Goal: Task Accomplishment & Management: Complete application form

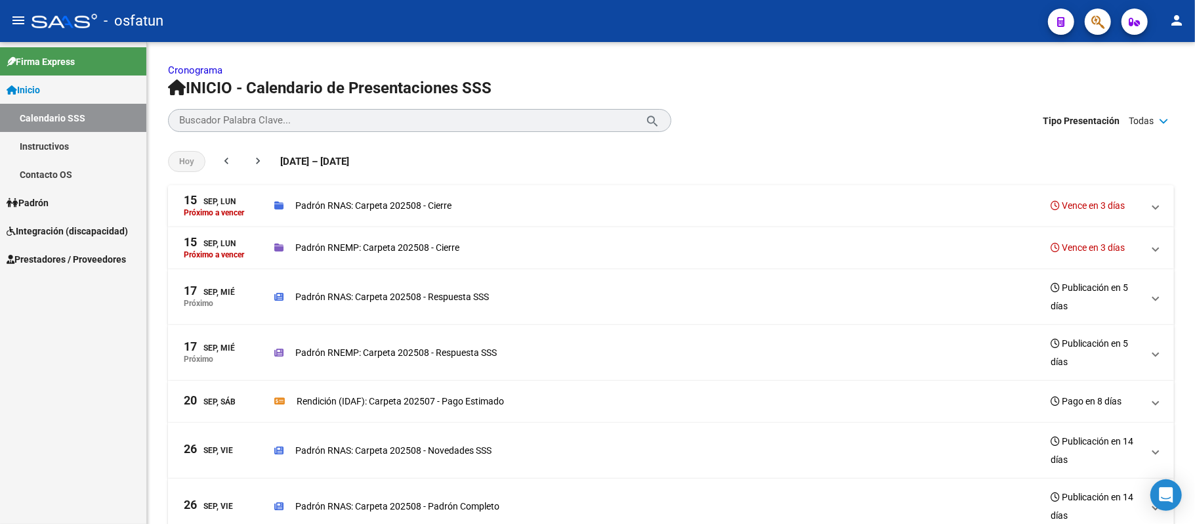
click at [40, 224] on span "Integración (discapacidad)" at bounding box center [67, 231] width 121 height 14
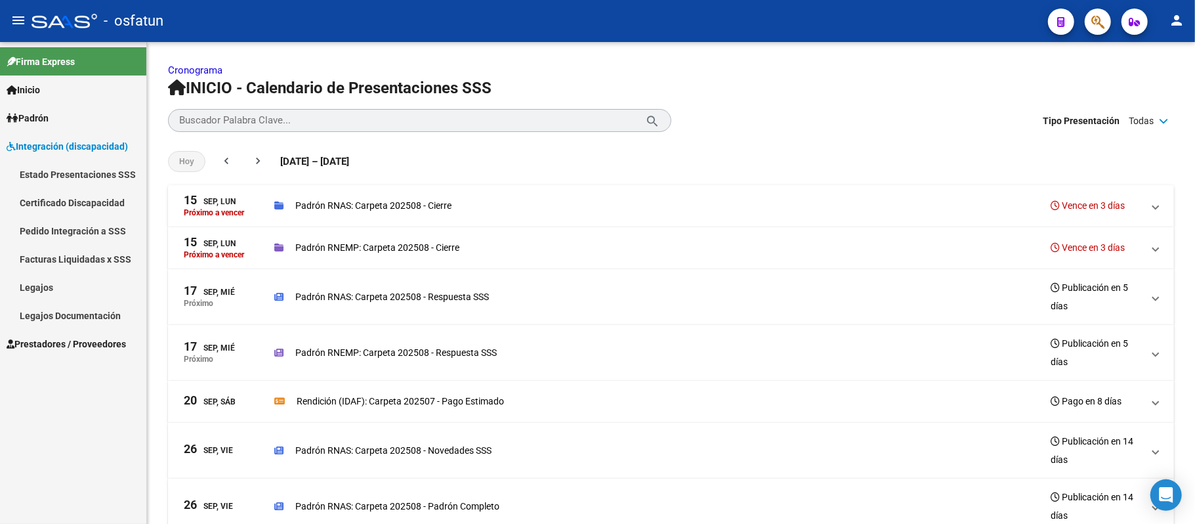
click at [73, 146] on span "Integración (discapacidad)" at bounding box center [67, 146] width 121 height 14
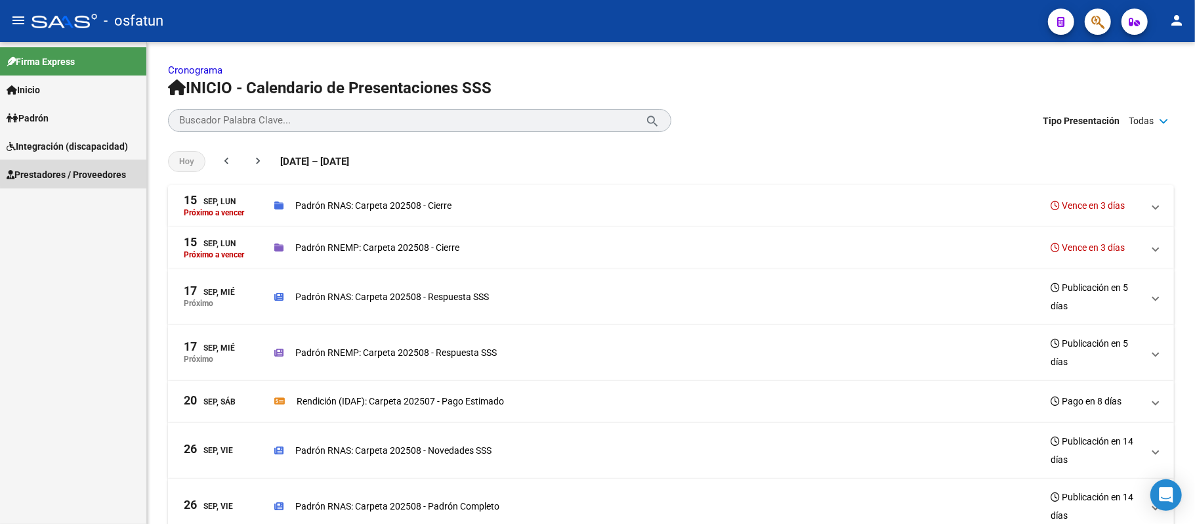
click at [73, 167] on span "Prestadores / Proveedores" at bounding box center [66, 174] width 119 height 14
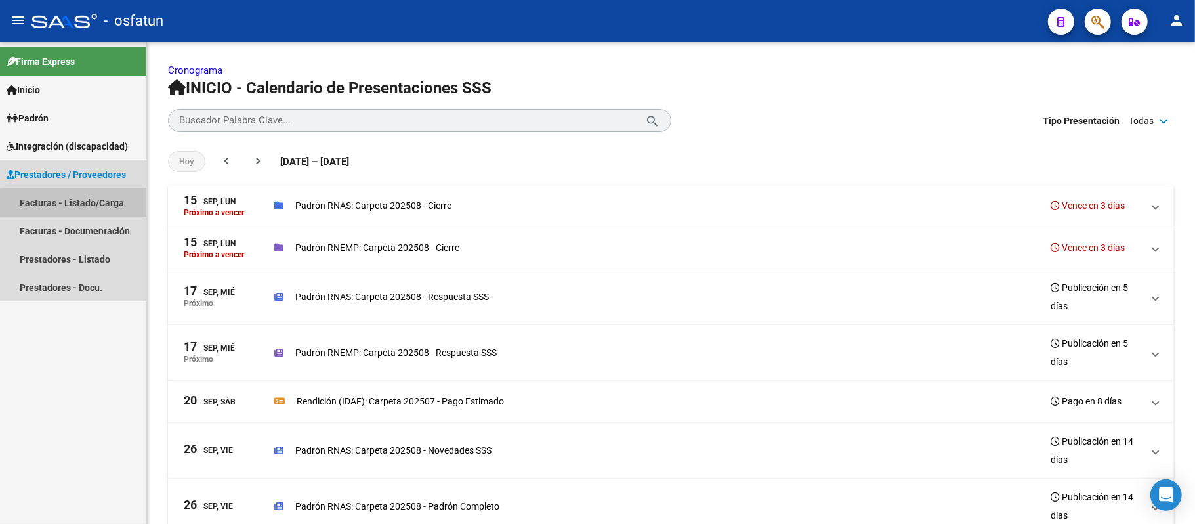
click at [79, 206] on link "Facturas - Listado/Carga" at bounding box center [73, 202] width 146 height 28
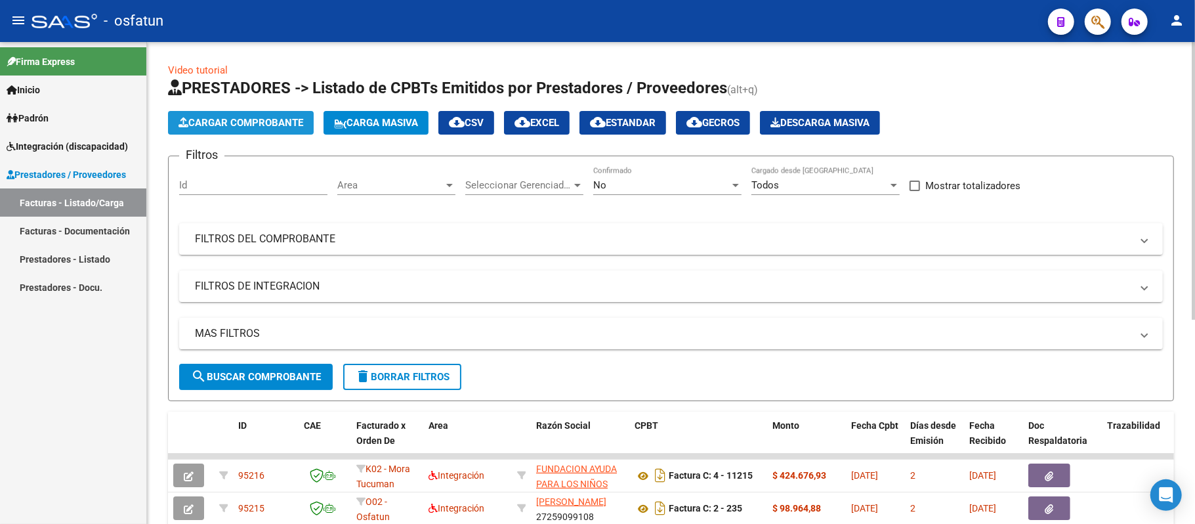
click at [251, 121] on span "Cargar Comprobante" at bounding box center [240, 123] width 125 height 12
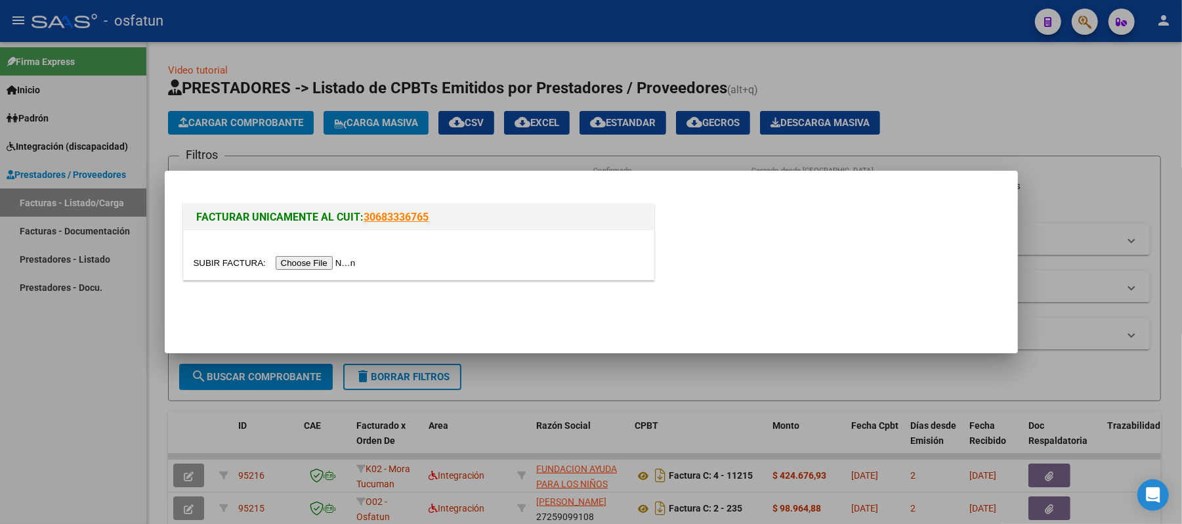
click at [283, 261] on input "file" at bounding box center [277, 263] width 166 height 14
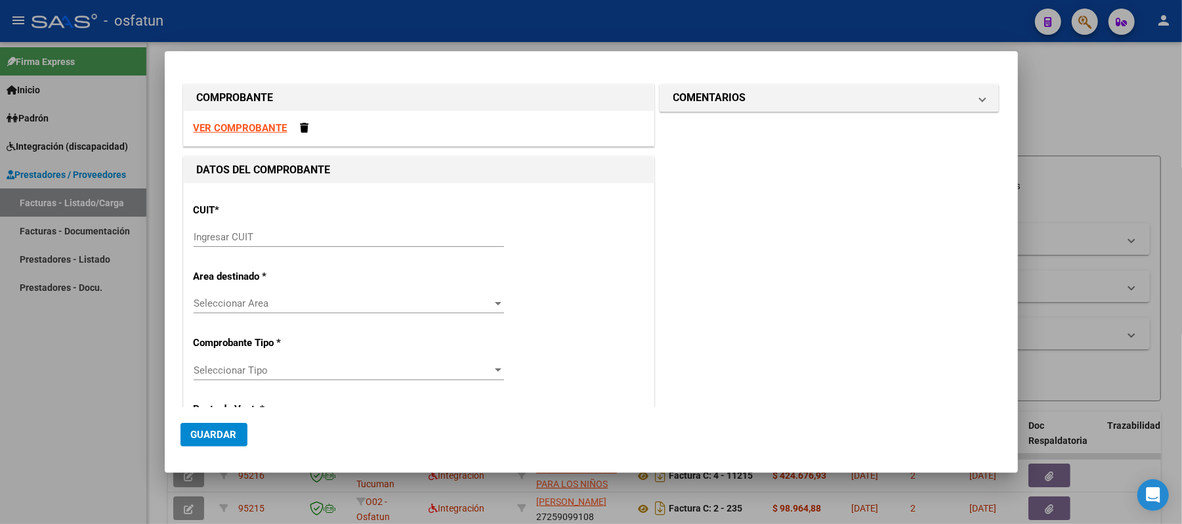
click at [253, 130] on strong "VER COMPROBANTE" at bounding box center [241, 128] width 94 height 12
click at [321, 239] on input "Ingresar CUIT" at bounding box center [349, 237] width 310 height 12
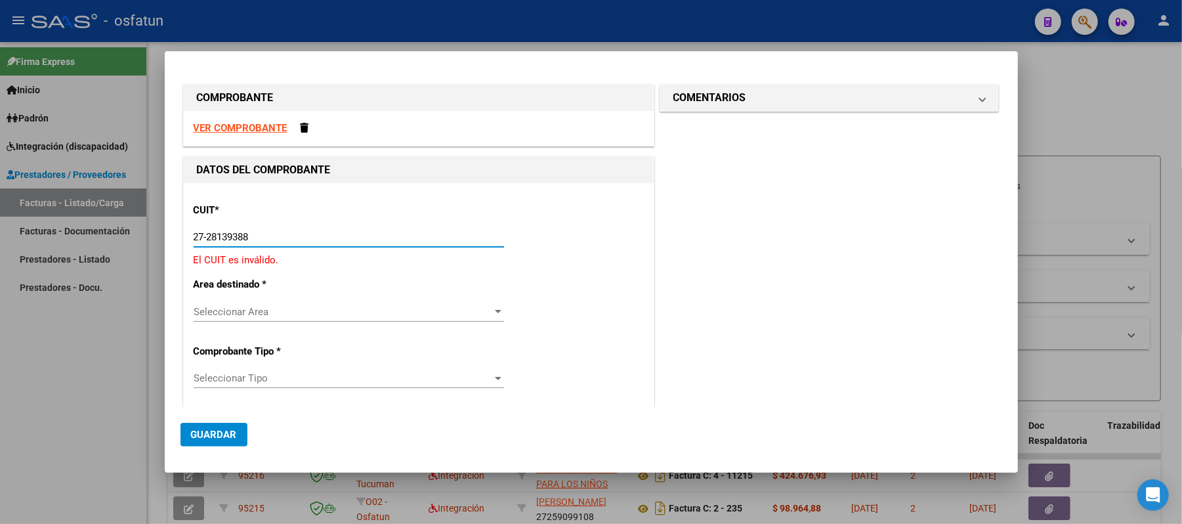
type input "27-28139388-5"
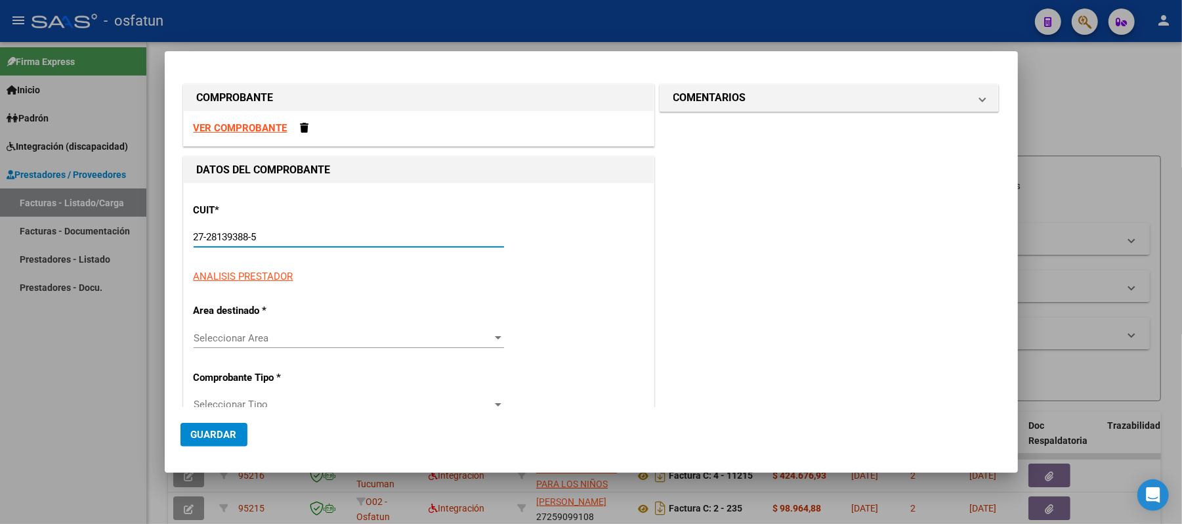
type input "3"
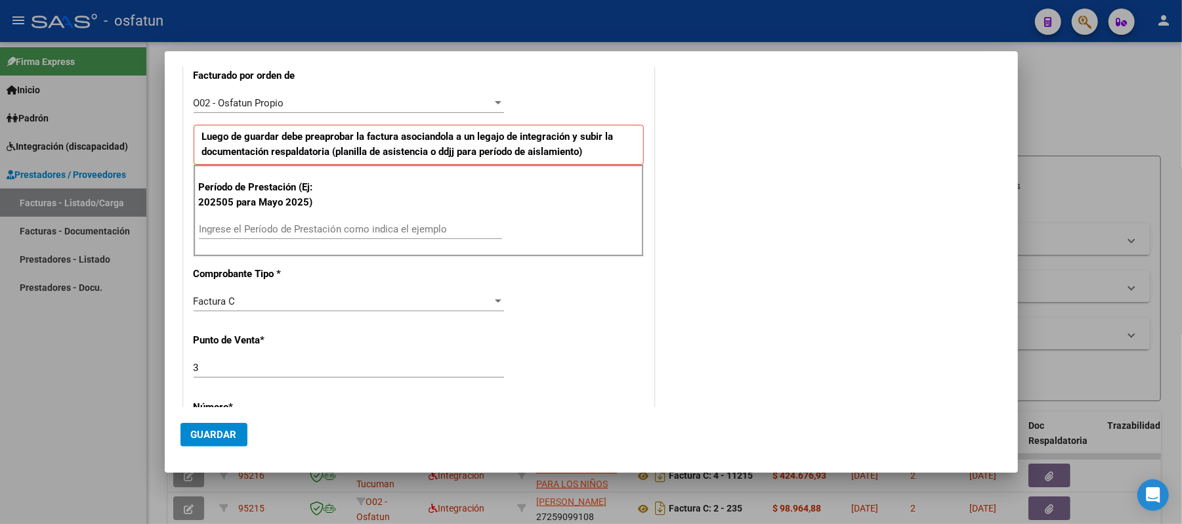
scroll to position [350, 0]
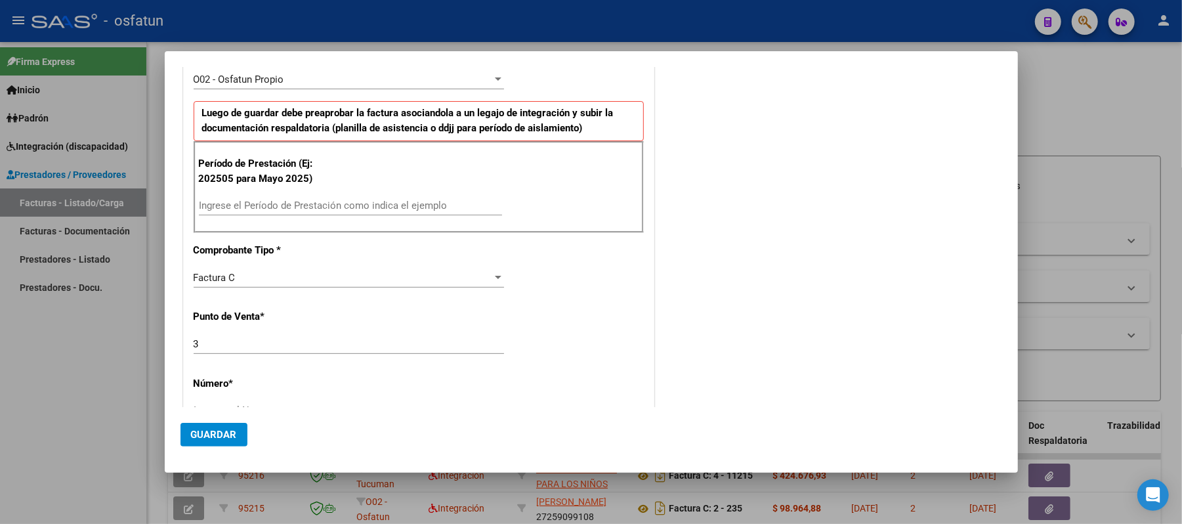
type input "27-28139388-5"
click at [300, 206] on input "Ingrese el Período de Prestación como indica el ejemplo" at bounding box center [350, 205] width 303 height 12
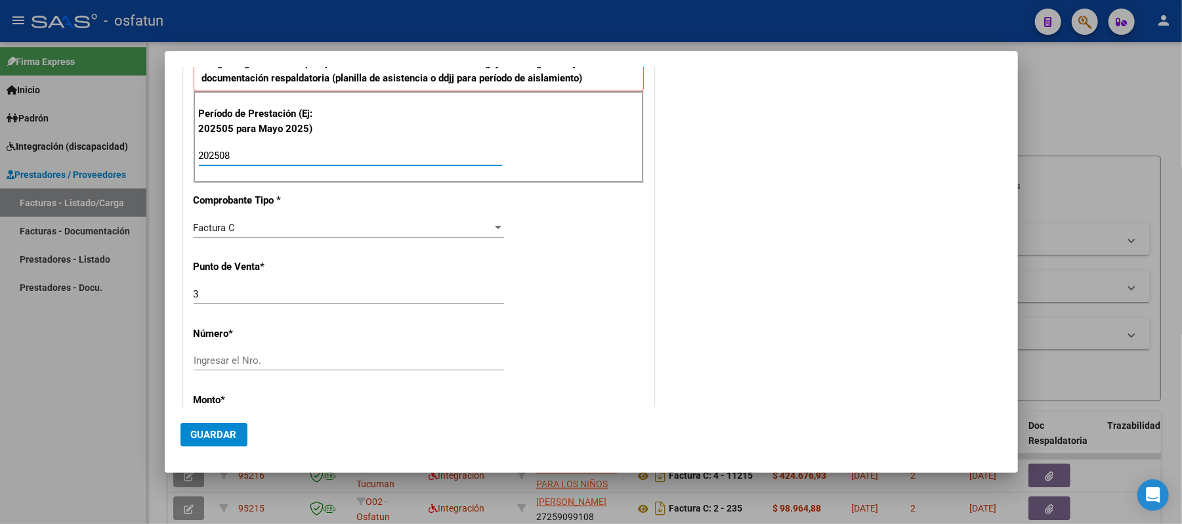
scroll to position [525, 0]
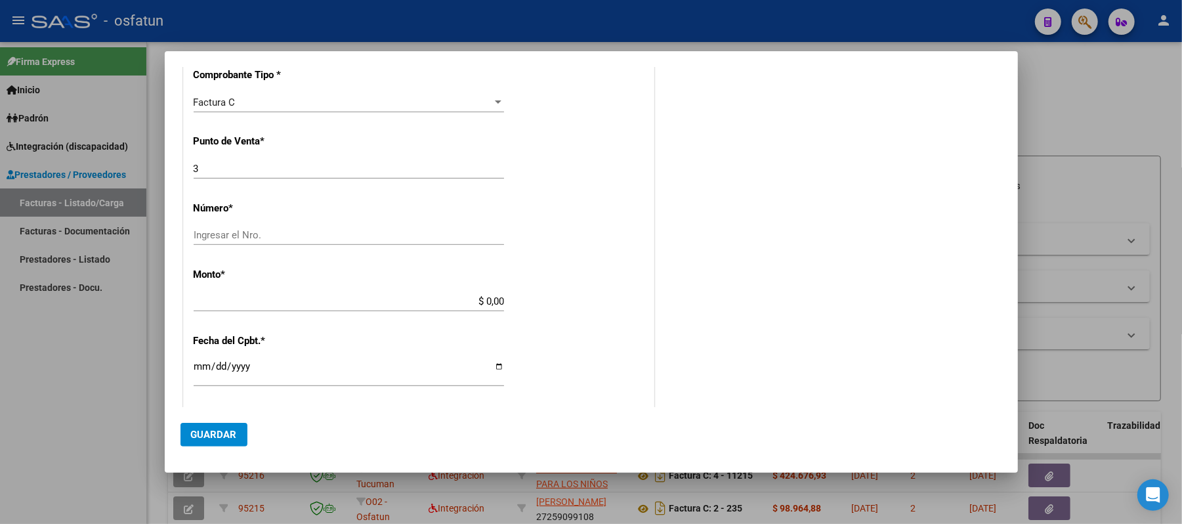
type input "202508"
click at [305, 239] on input "Ingresar el Nro." at bounding box center [349, 235] width 310 height 12
type input "379"
click at [381, 300] on input "$ 0,00" at bounding box center [349, 301] width 310 height 12
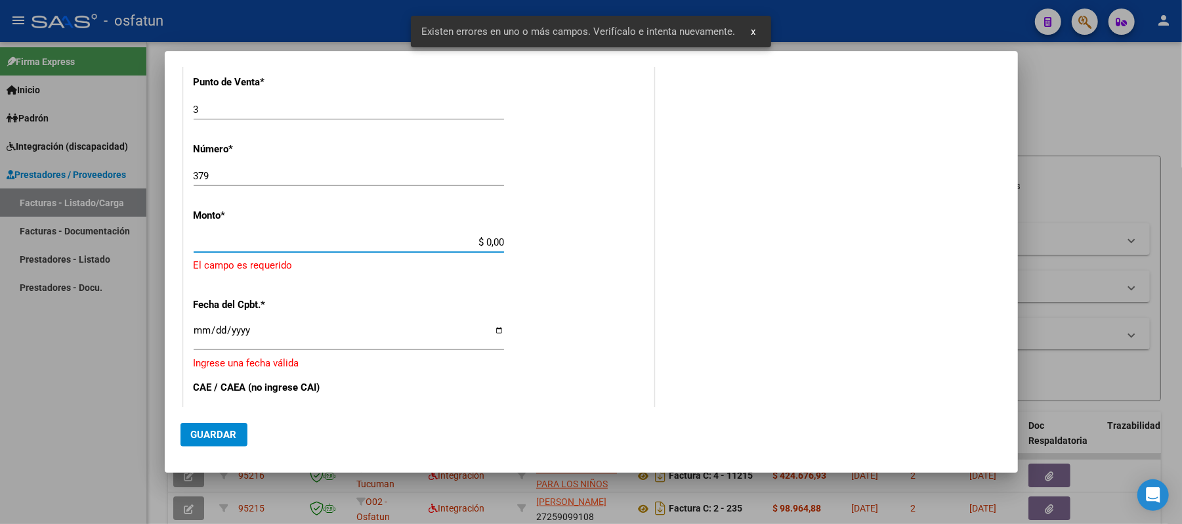
scroll to position [585, 0]
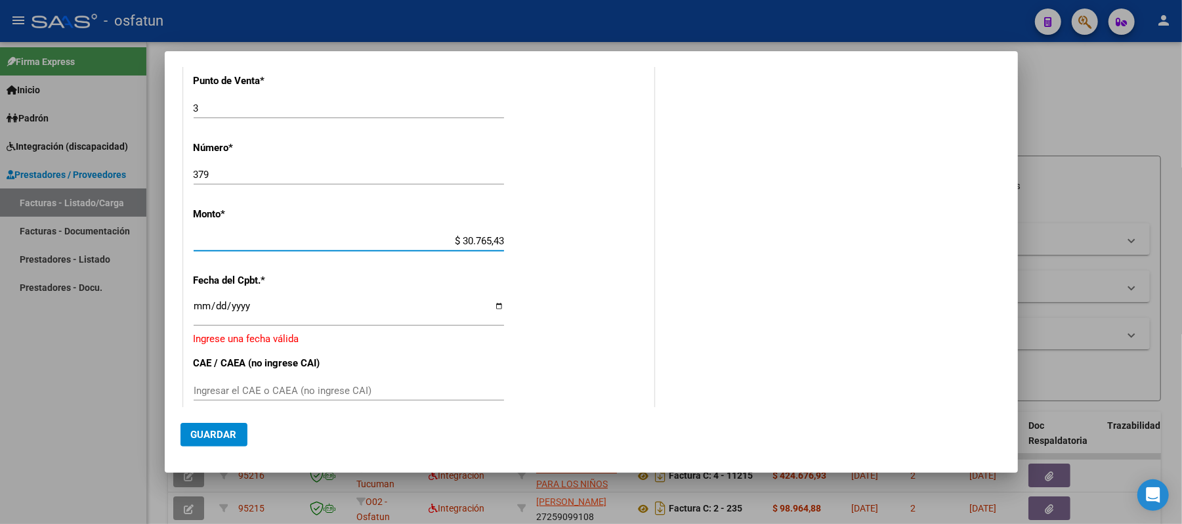
type input "$ 307.654,34"
click at [457, 316] on input "Ingresar la fecha" at bounding box center [349, 310] width 310 height 21
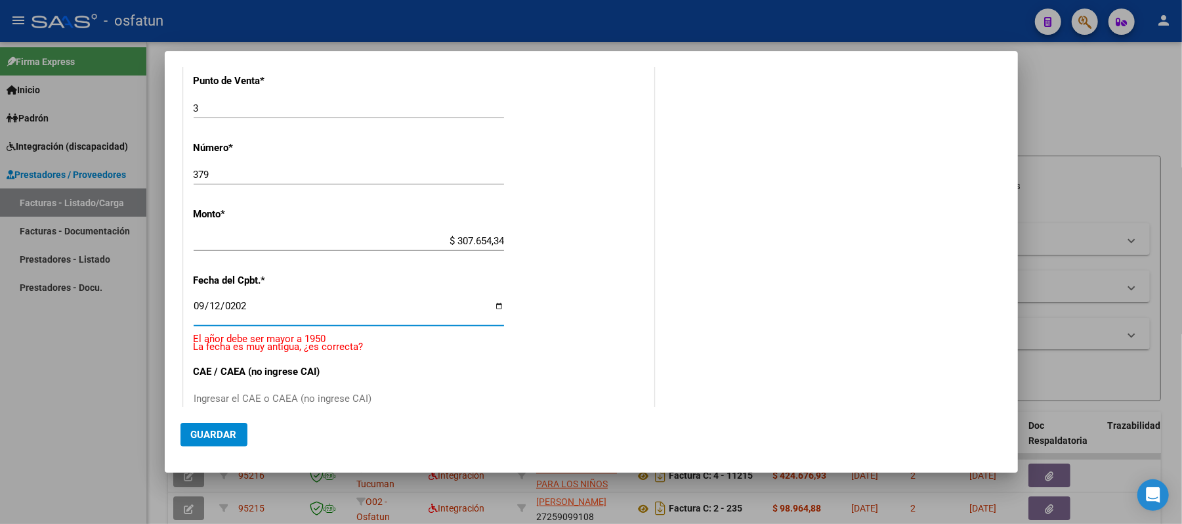
type input "[DATE]"
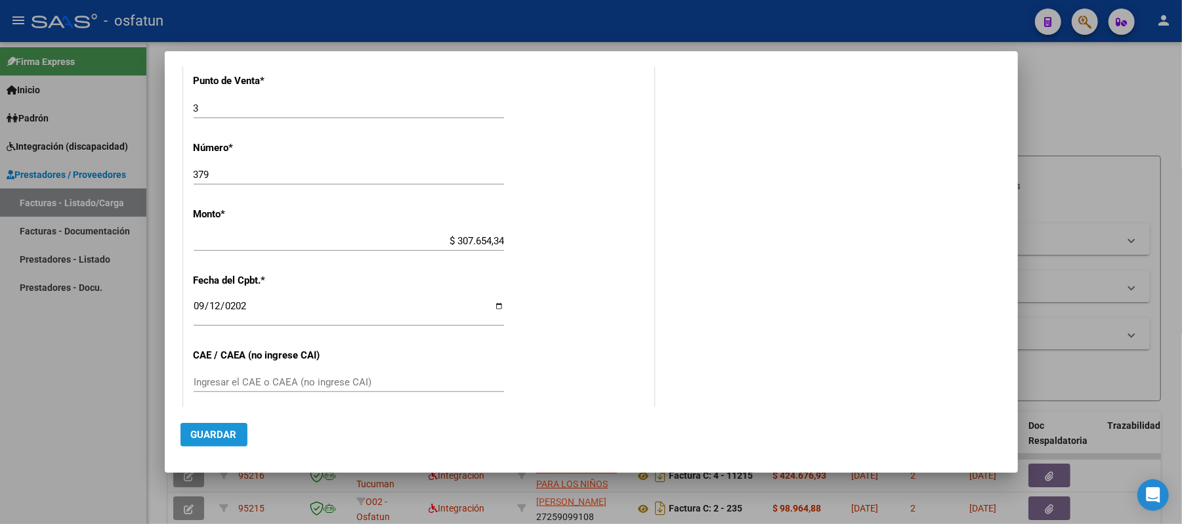
click at [209, 436] on span "Guardar" at bounding box center [214, 434] width 46 height 12
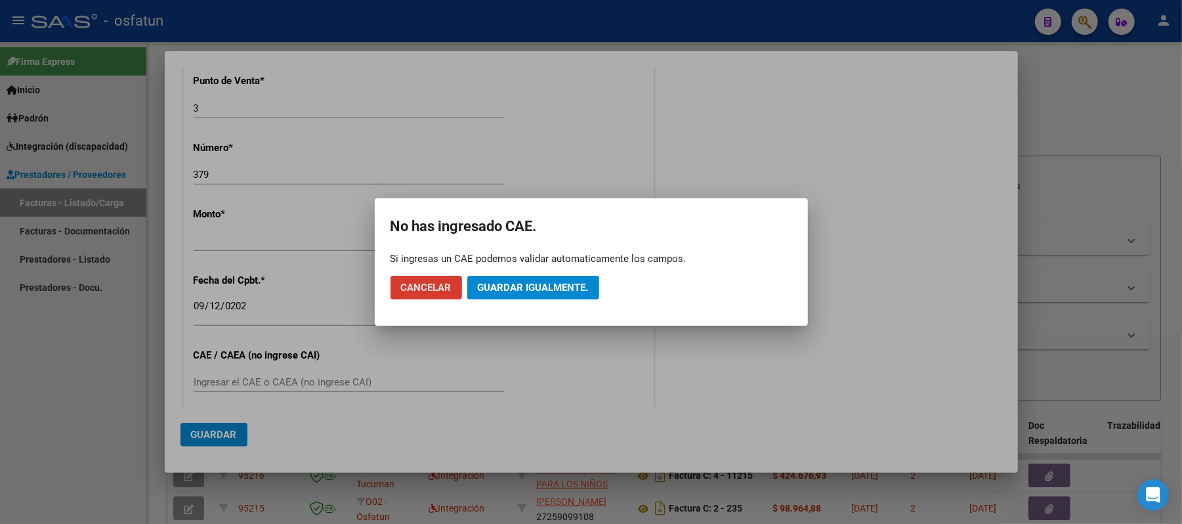
click at [431, 289] on span "Cancelar" at bounding box center [426, 287] width 51 height 12
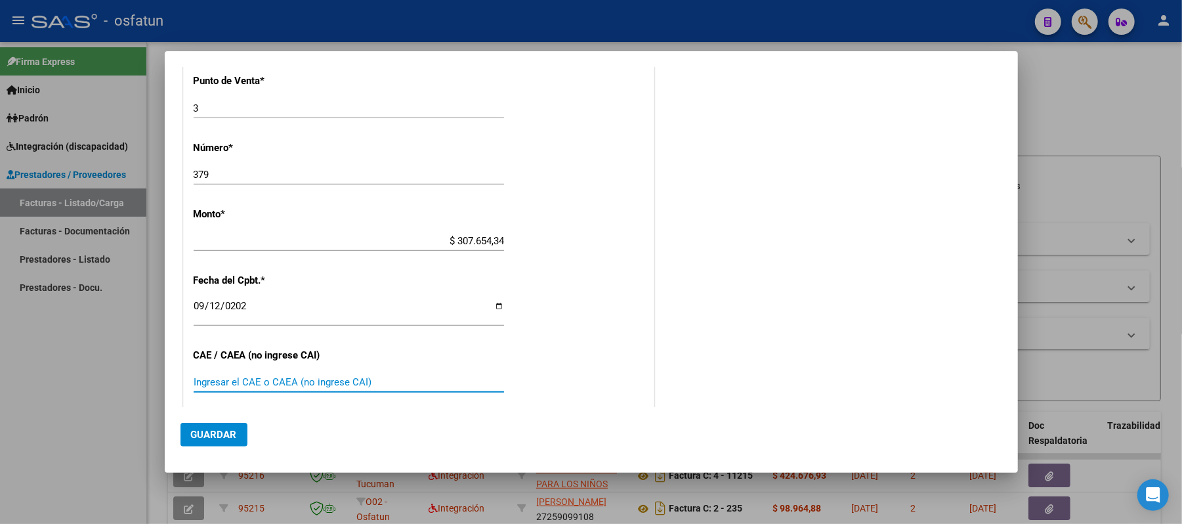
click at [310, 378] on input "Ingresar el CAE o CAEA (no ingrese CAI)" at bounding box center [349, 382] width 310 height 12
type input "75375892443261"
click at [220, 430] on span "Guardar" at bounding box center [214, 434] width 46 height 12
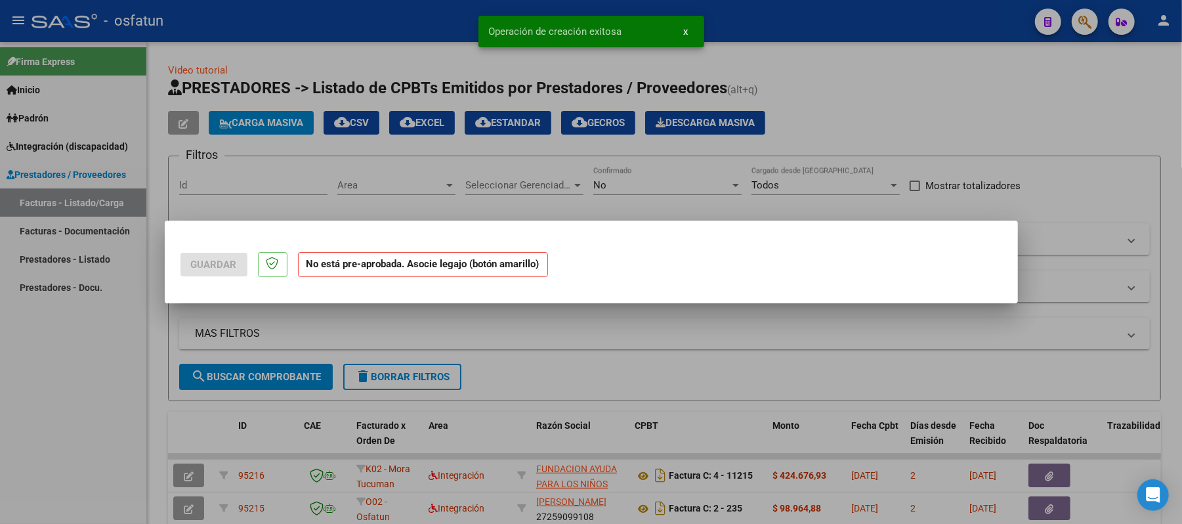
scroll to position [0, 0]
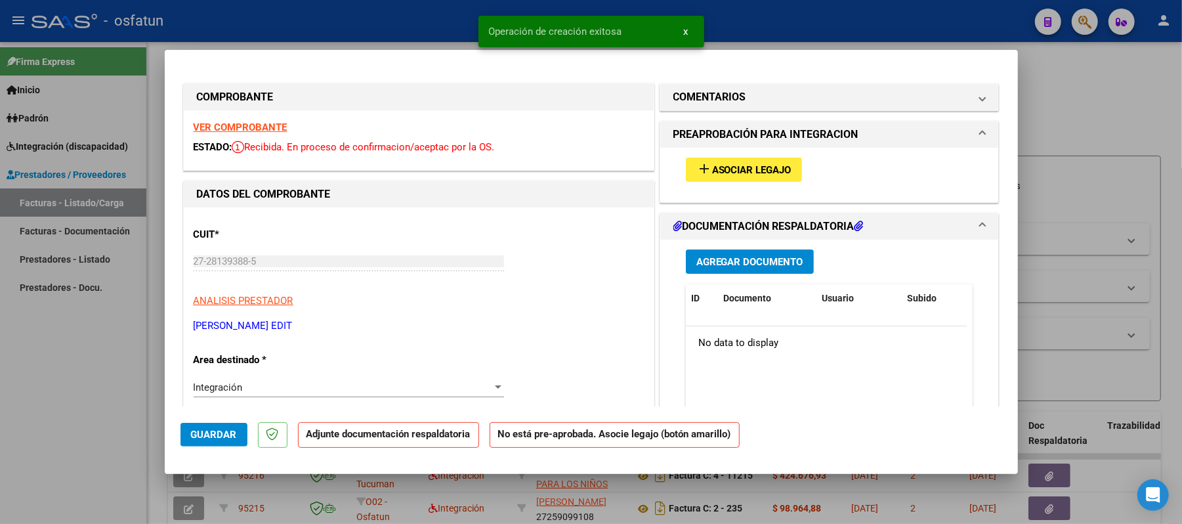
click at [737, 168] on span "Asociar Legajo" at bounding box center [751, 170] width 79 height 12
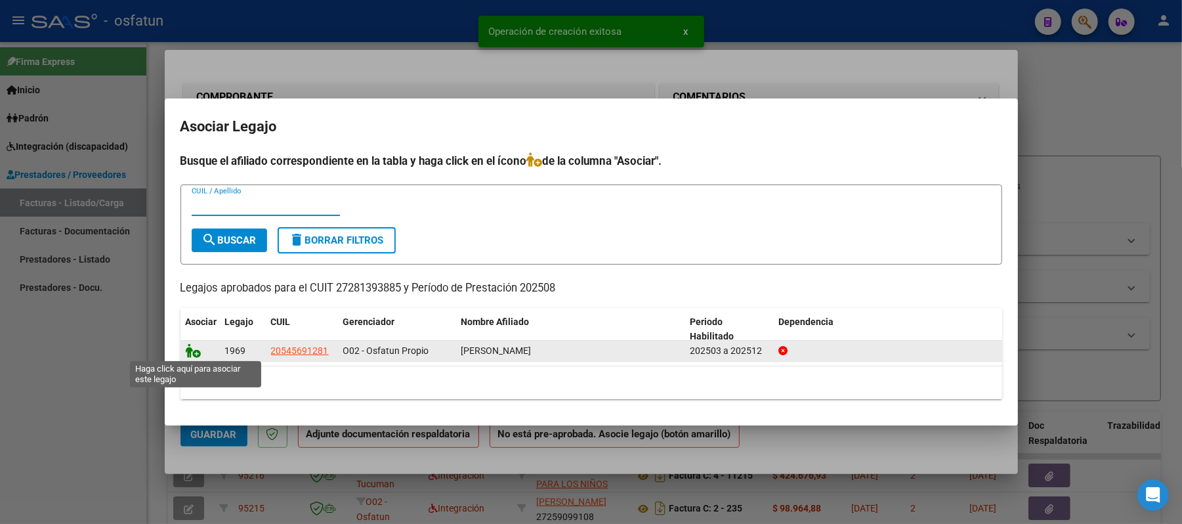
click at [192, 343] on icon at bounding box center [194, 350] width 16 height 14
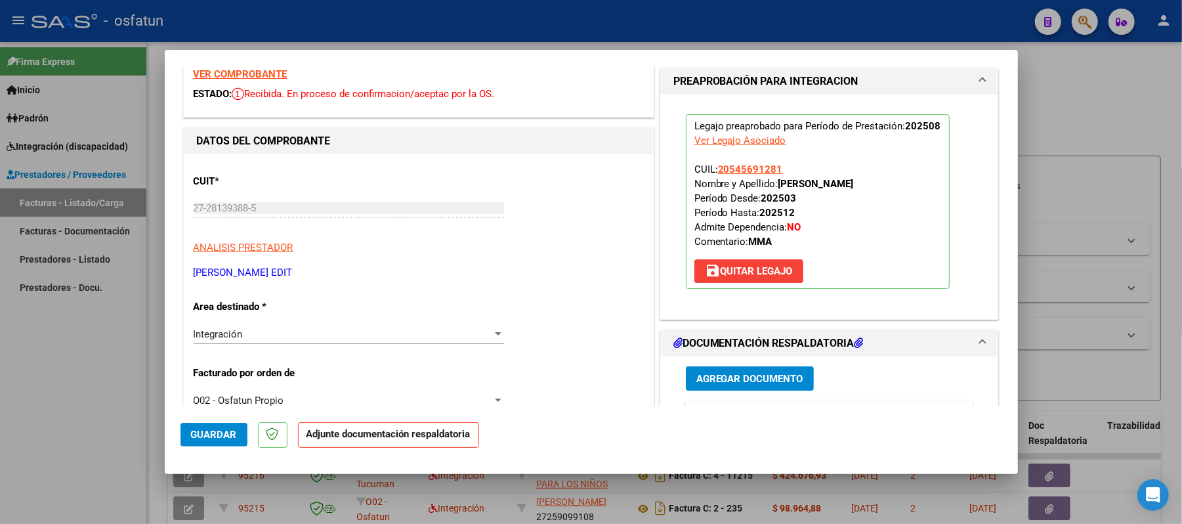
scroll to position [175, 0]
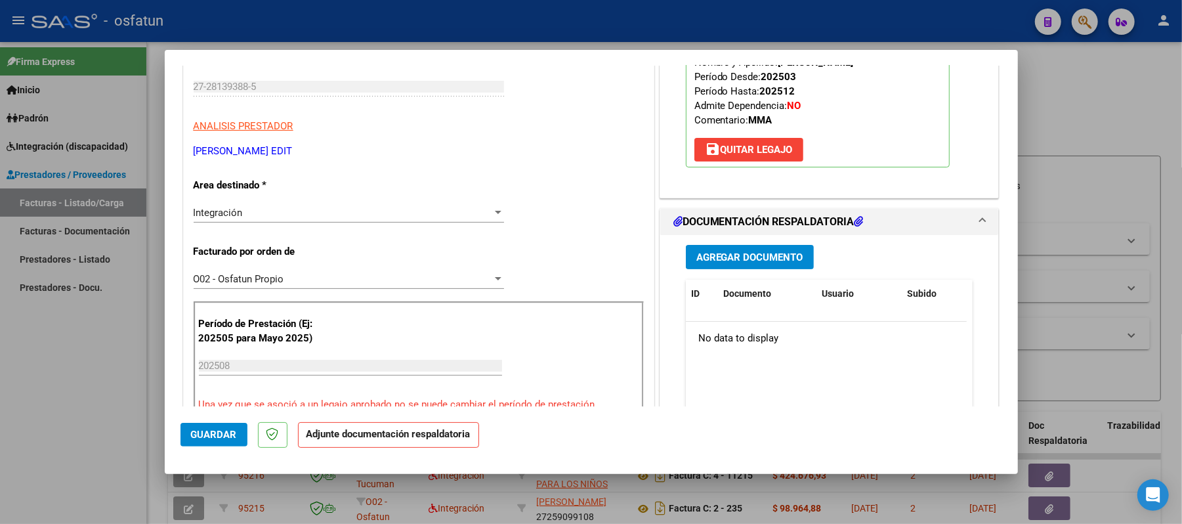
click at [754, 260] on span "Agregar Documento" at bounding box center [749, 257] width 107 height 12
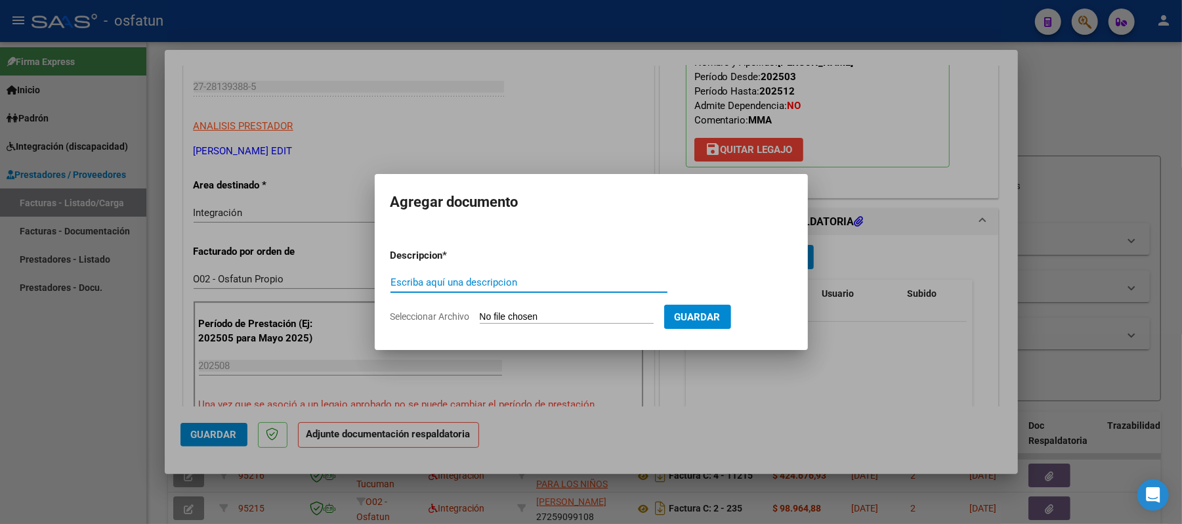
click at [580, 286] on input "Escriba aquí una descripcion" at bounding box center [528, 282] width 277 height 12
type input "ASIS"
click at [569, 318] on input "Seleccionar Archivo" at bounding box center [567, 317] width 174 height 12
type input "C:\fakepath\ASIST.pdf"
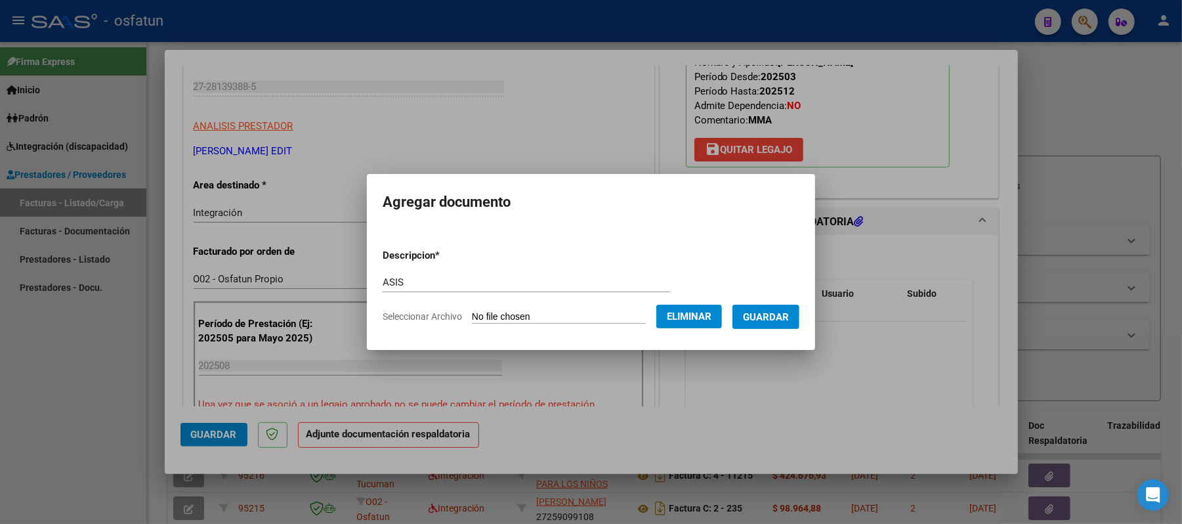
click at [789, 318] on span "Guardar" at bounding box center [766, 317] width 46 height 12
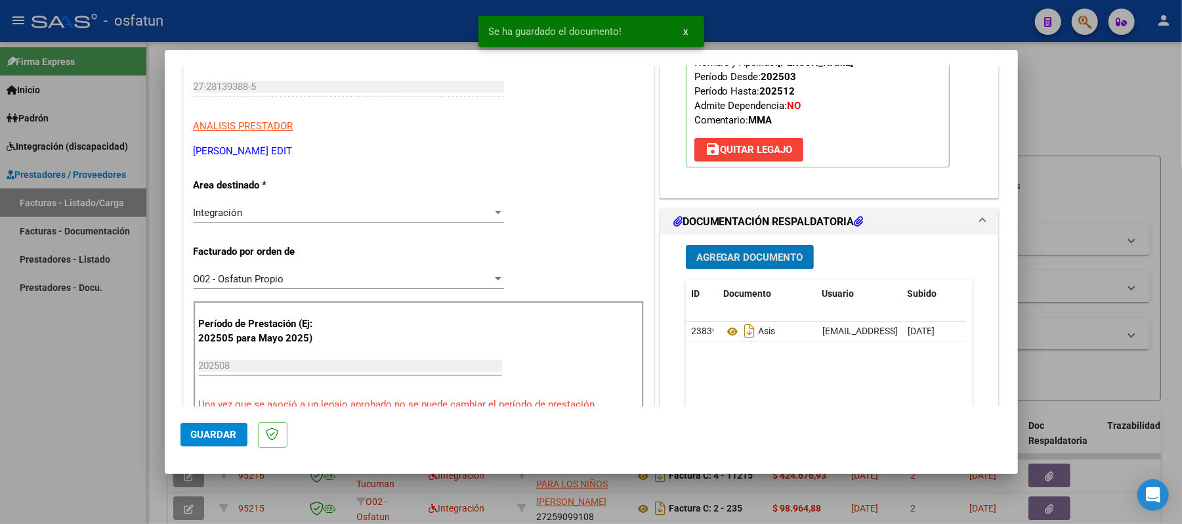
click at [722, 257] on span "Agregar Documento" at bounding box center [749, 257] width 107 height 12
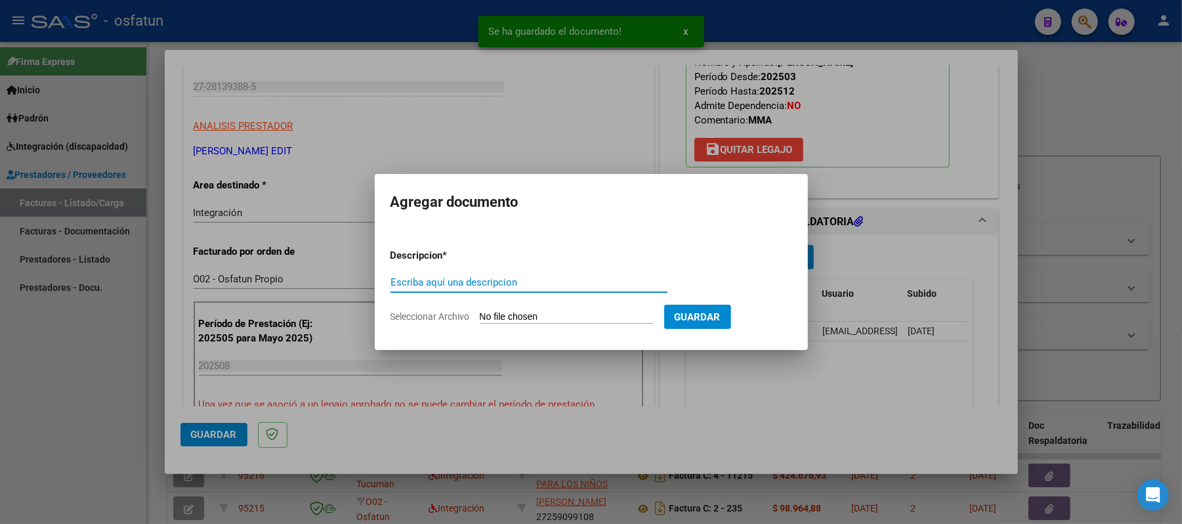
click at [622, 281] on input "Escriba aquí una descripcion" at bounding box center [528, 282] width 277 height 12
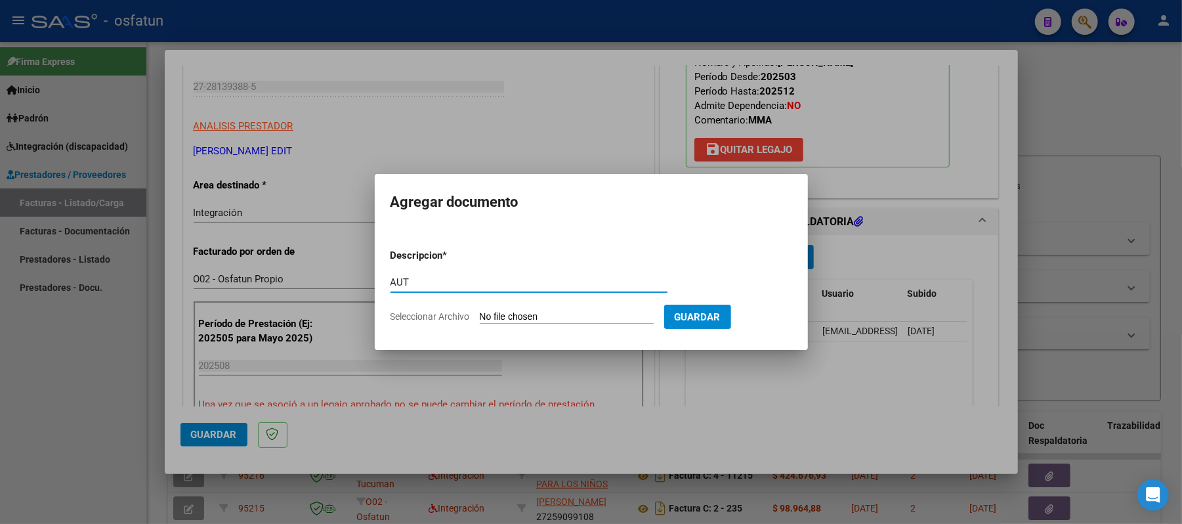
type input "AUT"
click at [556, 316] on input "Seleccionar Archivo" at bounding box center [567, 317] width 174 height 12
type input "C:\fakepath\AUT.pdf"
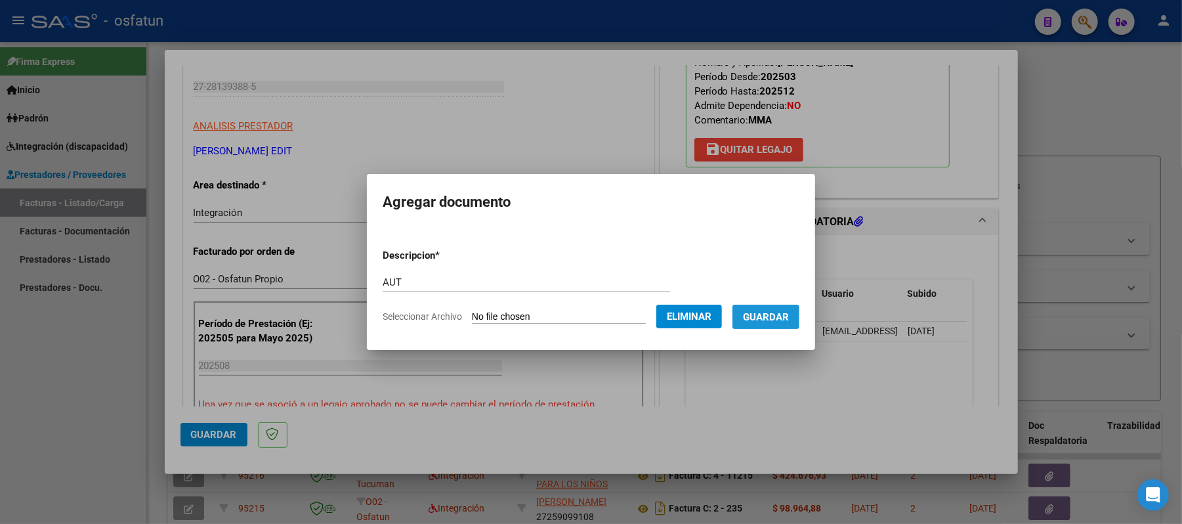
click at [774, 316] on span "Guardar" at bounding box center [766, 317] width 46 height 12
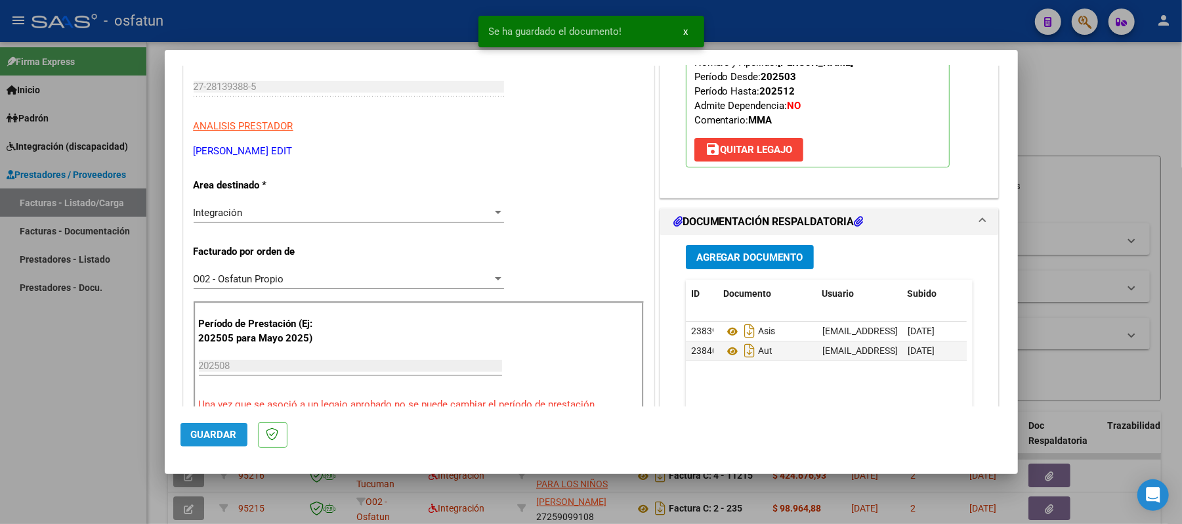
click at [224, 430] on span "Guardar" at bounding box center [214, 434] width 46 height 12
click at [1053, 124] on div at bounding box center [591, 262] width 1182 height 524
type input "$ 0,00"
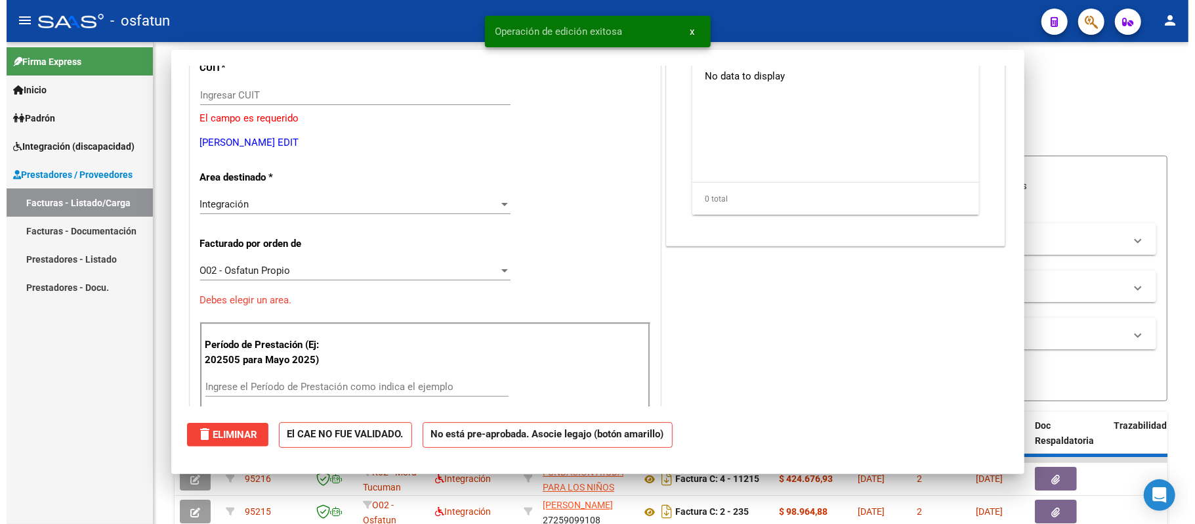
scroll to position [182, 0]
